Goal: Task Accomplishment & Management: Complete application form

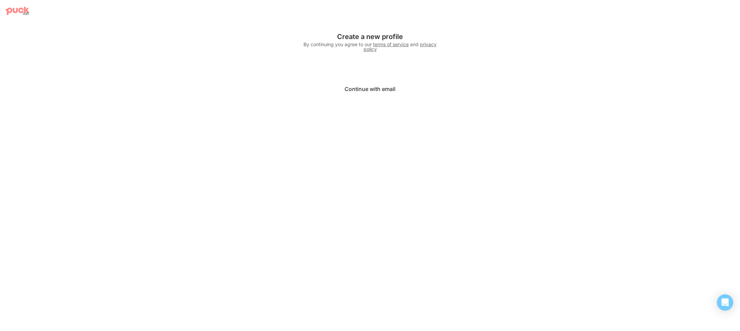
click at [345, 81] on button "Continue with email" at bounding box center [370, 89] width 136 height 16
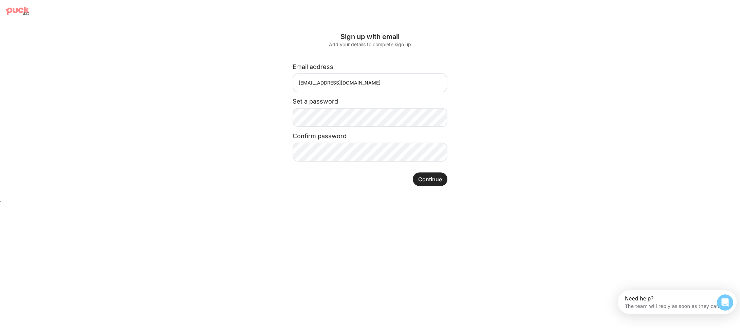
click at [434, 184] on button "Continue" at bounding box center [430, 180] width 35 height 14
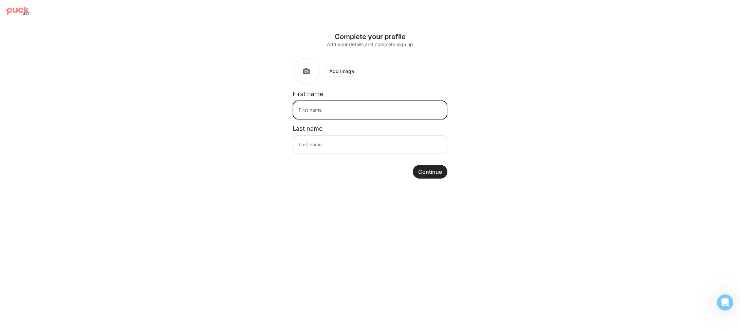
click at [379, 116] on input at bounding box center [370, 110] width 155 height 19
type input "Kaily"
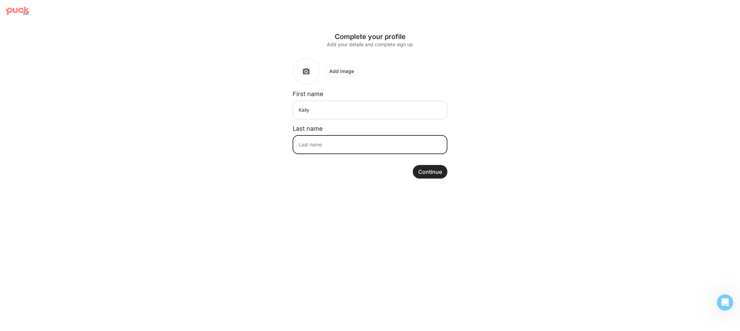
type input "W"
type input "SharingQA"
click at [429, 174] on button "Continue" at bounding box center [430, 172] width 35 height 14
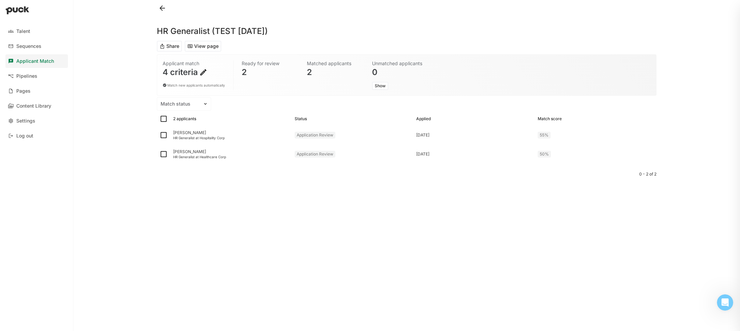
click at [170, 49] on button "Share" at bounding box center [169, 46] width 25 height 11
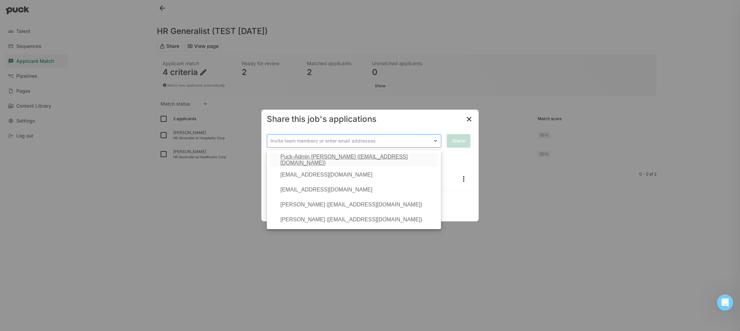
click at [434, 140] on img at bounding box center [435, 140] width 5 height 5
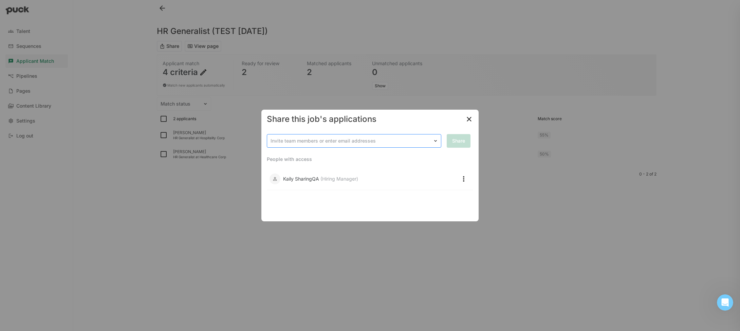
click at [434, 140] on img at bounding box center [435, 140] width 5 height 5
click at [464, 178] on button at bounding box center [464, 179] width 14 height 14
click at [469, 119] on img at bounding box center [469, 119] width 8 height 8
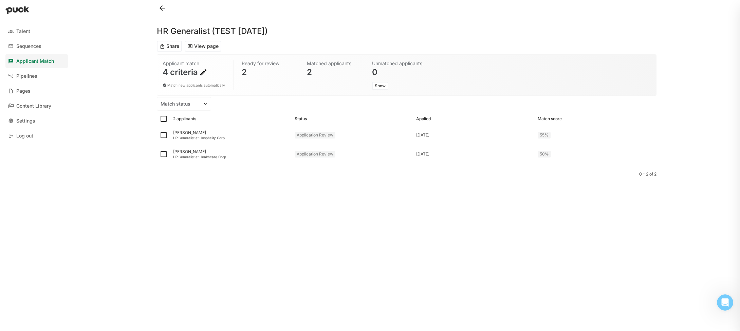
click at [375, 85] on button "Show" at bounding box center [380, 86] width 16 height 8
click at [45, 77] on link "Pipelines" at bounding box center [36, 76] width 62 height 14
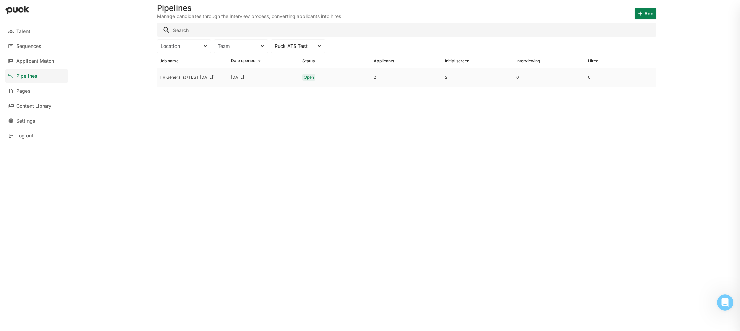
click at [198, 79] on div "HR Generalist (TEST 8.21.25)" at bounding box center [193, 77] width 66 height 5
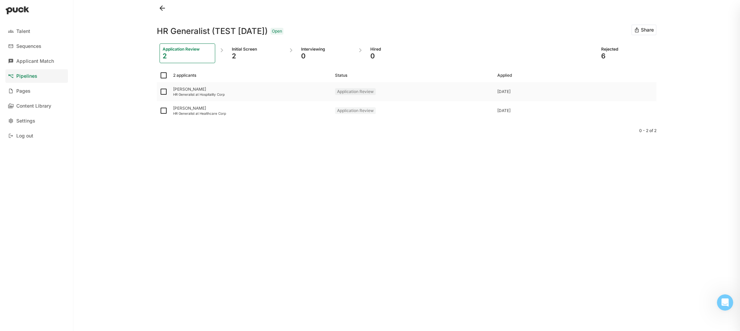
click at [195, 95] on div "HR Generalist at Hospitality Corp" at bounding box center [251, 94] width 157 height 4
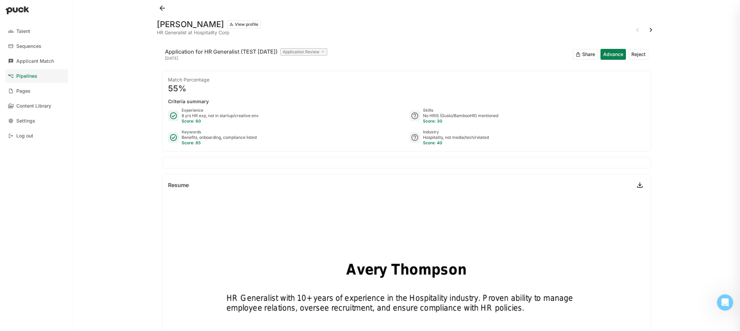
click at [160, 10] on button at bounding box center [162, 8] width 11 height 11
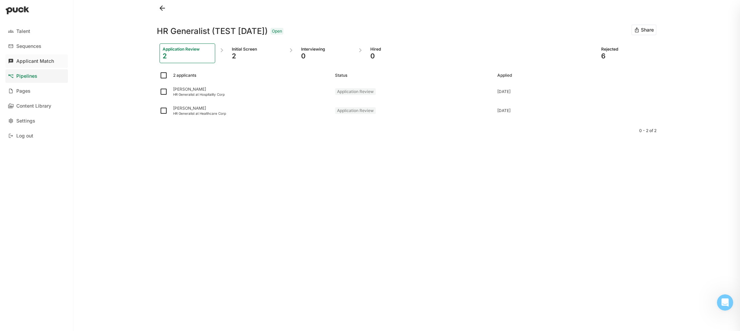
click at [37, 62] on div "Applicant Match" at bounding box center [35, 61] width 38 height 6
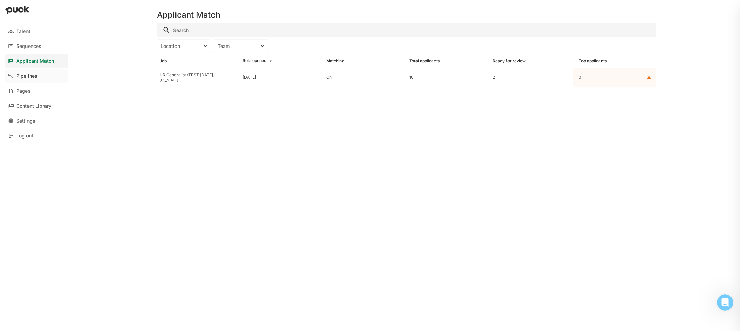
click at [33, 78] on div "Pipelines" at bounding box center [26, 76] width 21 height 6
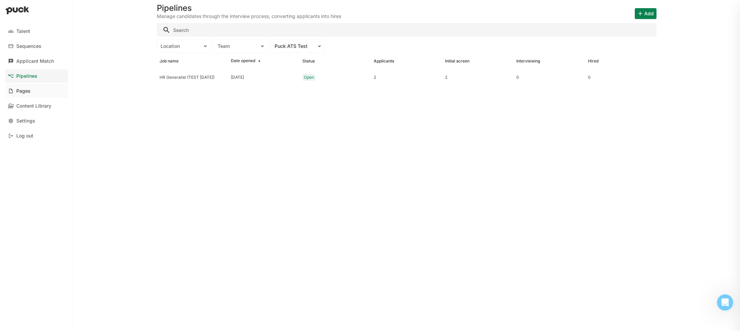
click at [35, 93] on link "Pages" at bounding box center [36, 91] width 62 height 14
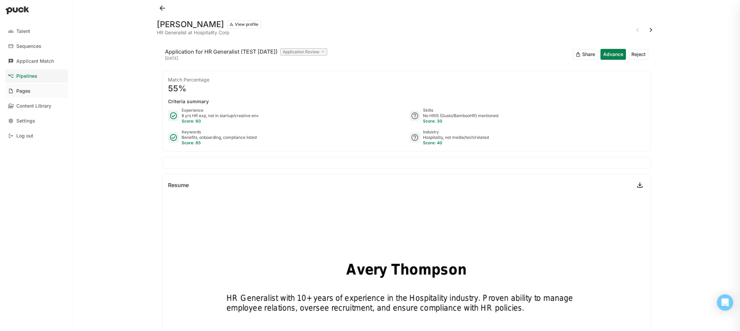
click at [34, 93] on link "Pages" at bounding box center [36, 91] width 62 height 14
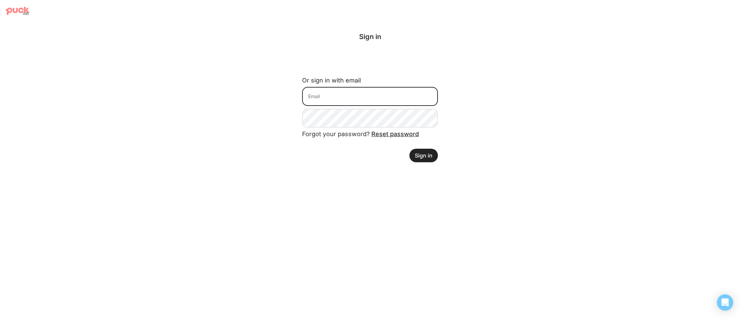
click at [344, 104] on input at bounding box center [370, 96] width 136 height 19
click at [354, 95] on input at bounding box center [370, 96] width 136 height 19
type input "kail"
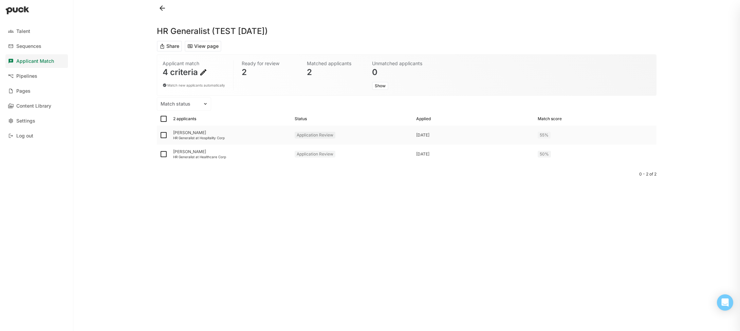
click at [198, 134] on div "[PERSON_NAME]" at bounding box center [231, 132] width 116 height 5
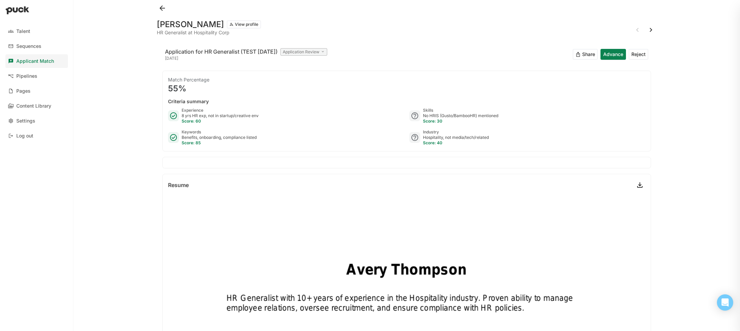
click at [589, 54] on button "Share" at bounding box center [585, 54] width 25 height 11
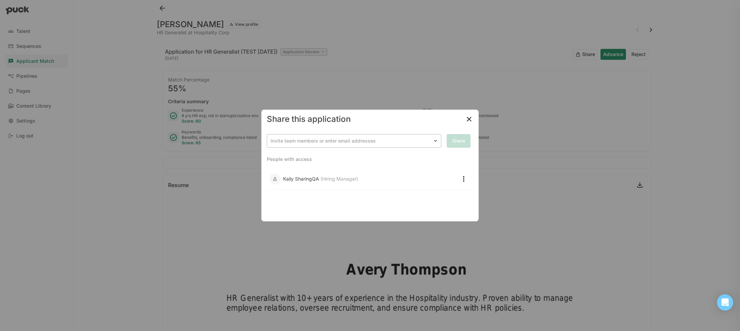
click at [341, 138] on div at bounding box center [350, 141] width 159 height 7
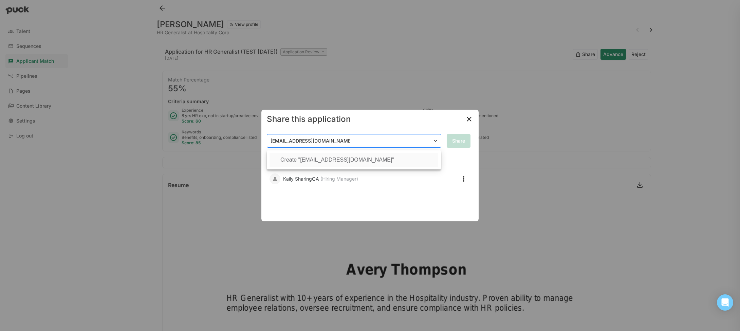
type input "Kaily+sharing2QA@careerpuck.com"
click at [336, 163] on div "Create "Kaily+sharing2QA@careerpuck.com"" at bounding box center [338, 160] width 114 height 6
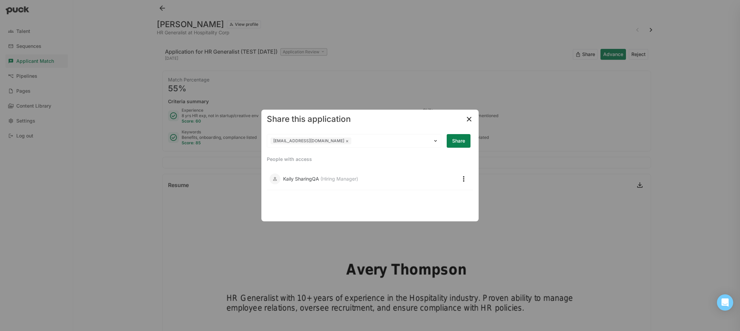
click at [458, 138] on button "Share" at bounding box center [459, 141] width 24 height 14
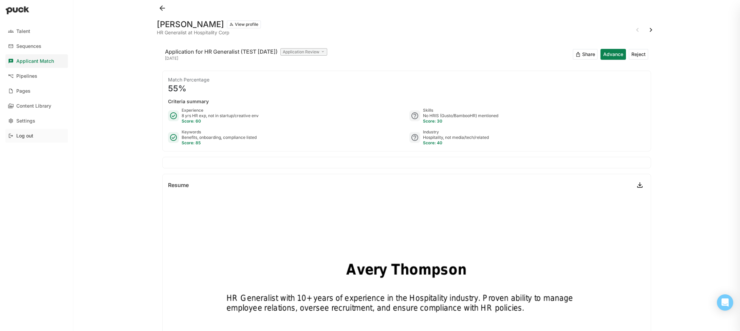
click at [24, 139] on div "Log out" at bounding box center [36, 136] width 62 height 14
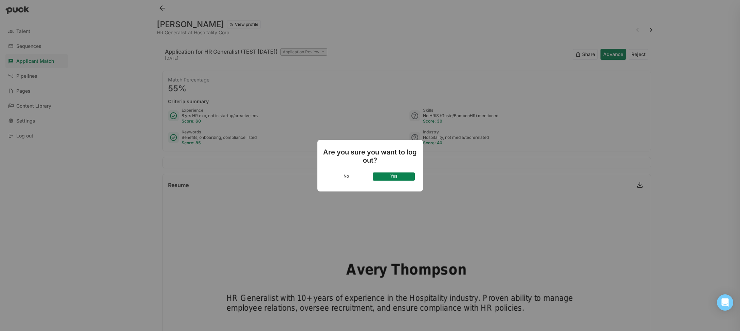
click at [400, 173] on button "Yes" at bounding box center [394, 177] width 42 height 8
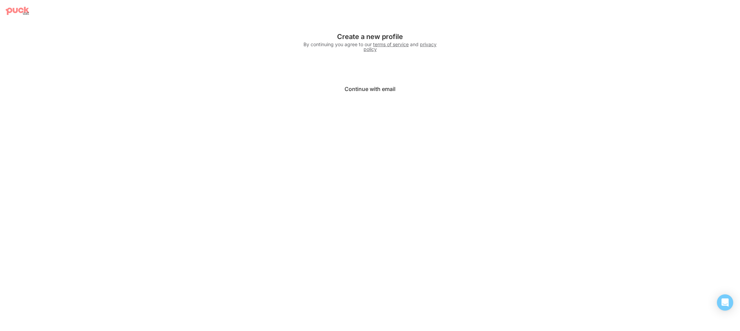
click at [351, 86] on button "Continue with email" at bounding box center [370, 89] width 136 height 16
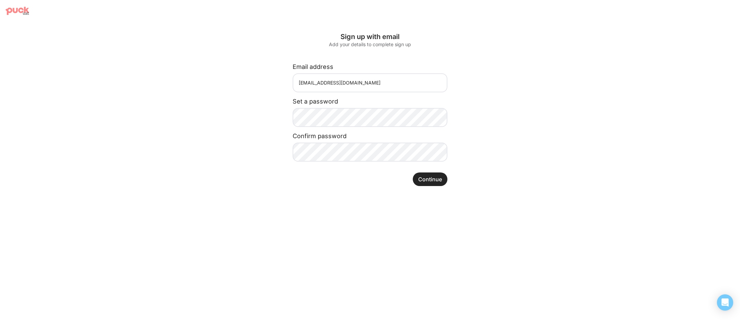
click at [438, 182] on button "Continue" at bounding box center [430, 180] width 35 height 14
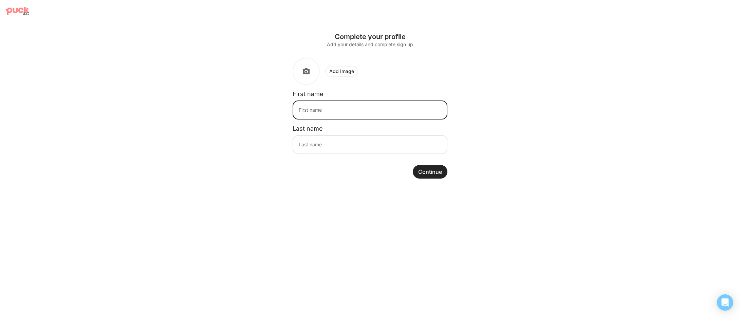
click at [357, 110] on input at bounding box center [370, 110] width 155 height 19
type input "kaily"
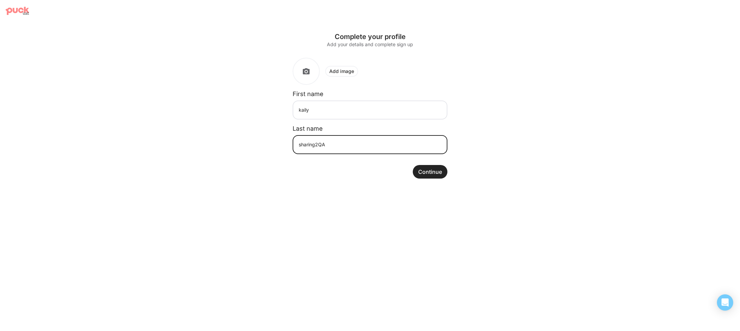
type input "sharing2QA"
click at [424, 172] on button "Continue" at bounding box center [430, 172] width 35 height 14
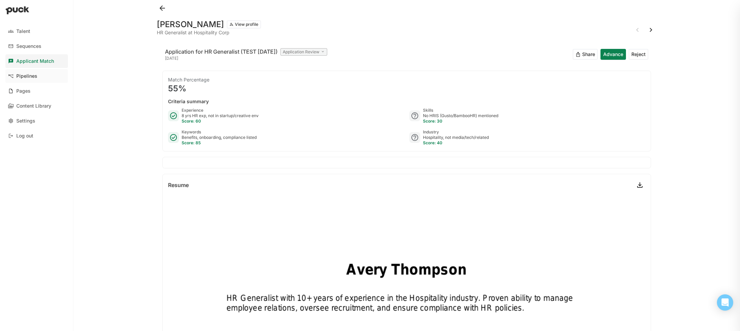
click at [33, 77] on div "Pipelines" at bounding box center [26, 76] width 21 height 6
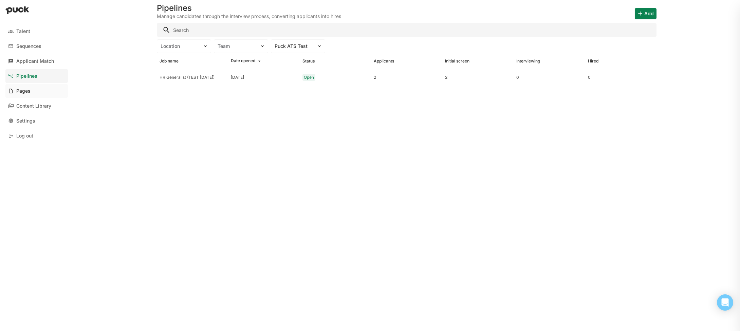
click at [34, 90] on link "Pages" at bounding box center [36, 91] width 62 height 14
